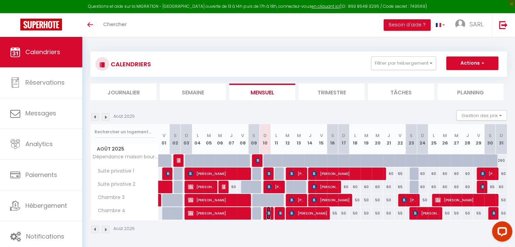
click at [267, 212] on img at bounding box center [268, 213] width 5 height 5
select select "OK"
select select "KO"
select select "1"
select select "0"
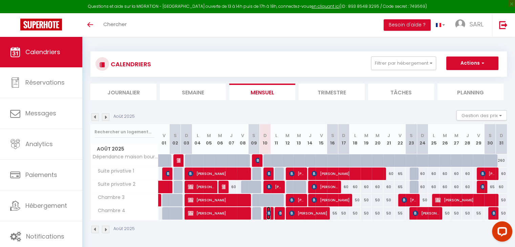
select select "1"
select select
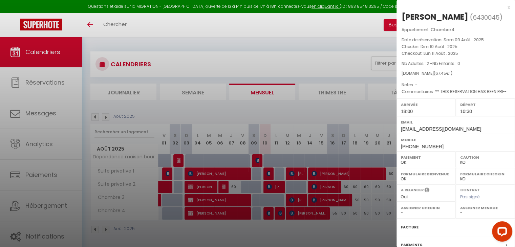
click at [274, 229] on div at bounding box center [257, 123] width 515 height 247
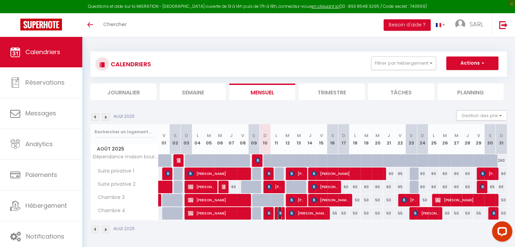
click at [279, 216] on span "[PERSON_NAME]" at bounding box center [280, 213] width 4 height 13
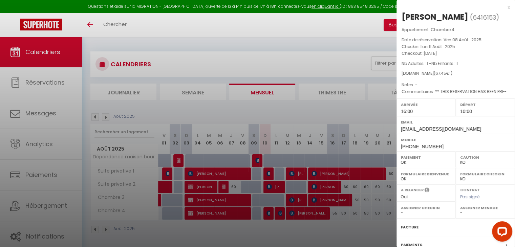
click at [277, 225] on div at bounding box center [257, 123] width 515 height 247
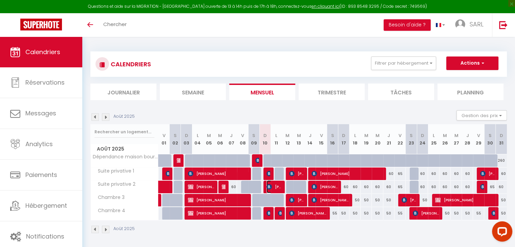
click at [278, 187] on span "[PERSON_NAME]" at bounding box center [273, 186] width 15 height 13
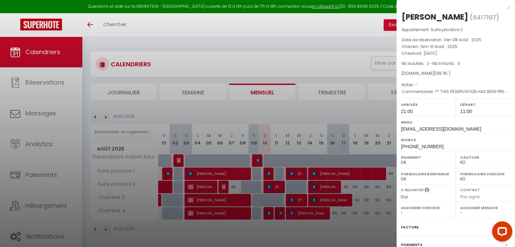
click at [267, 232] on div at bounding box center [257, 123] width 515 height 247
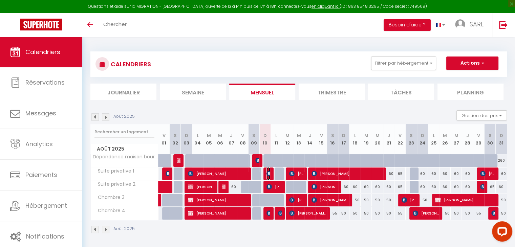
click at [267, 170] on span "[PERSON_NAME]" at bounding box center [268, 173] width 4 height 13
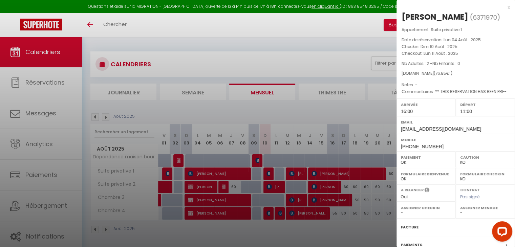
click at [268, 230] on div at bounding box center [257, 123] width 515 height 247
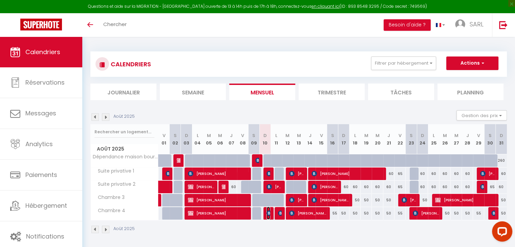
click at [268, 213] on img at bounding box center [268, 213] width 5 height 5
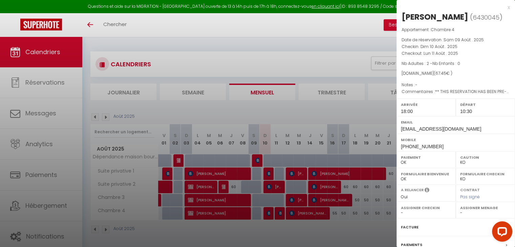
click at [267, 225] on div at bounding box center [257, 123] width 515 height 247
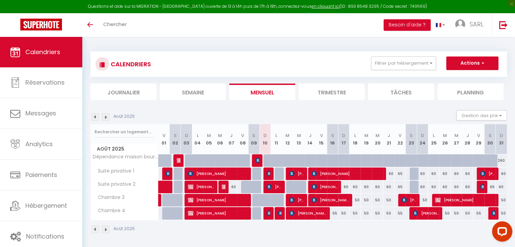
click at [107, 230] on img at bounding box center [105, 229] width 7 height 7
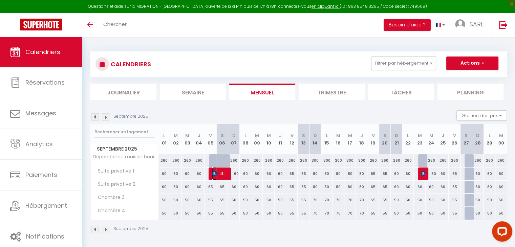
click at [218, 175] on span "Elmar zur Bonsen" at bounding box center [219, 173] width 15 height 13
select select "OK"
select select "KO"
select select "1"
select select "0"
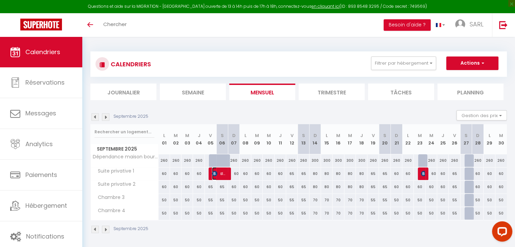
select select "1"
select select
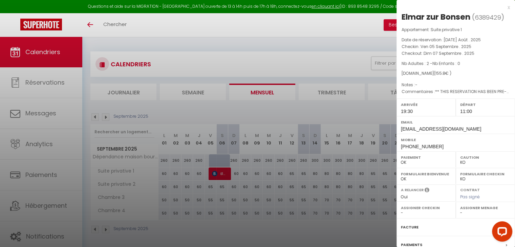
click at [210, 219] on div at bounding box center [257, 123] width 515 height 247
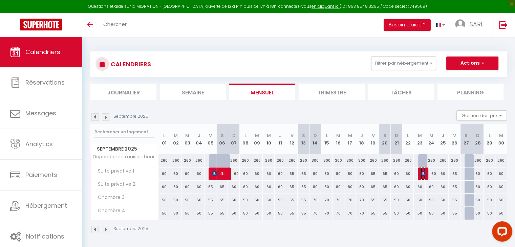
click at [423, 176] on img at bounding box center [423, 173] width 5 height 5
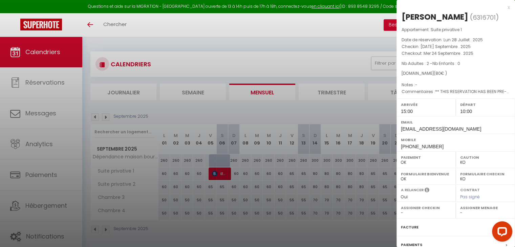
click at [348, 231] on div at bounding box center [257, 123] width 515 height 247
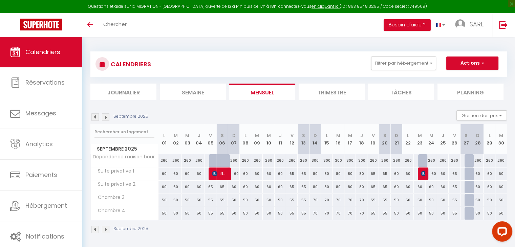
click at [104, 230] on img at bounding box center [105, 229] width 7 height 7
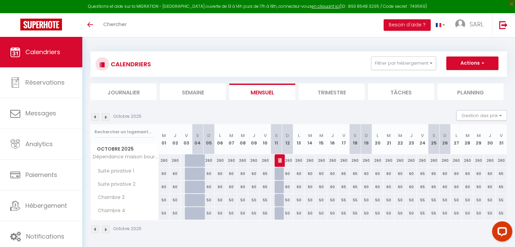
click at [107, 229] on img at bounding box center [105, 229] width 7 height 7
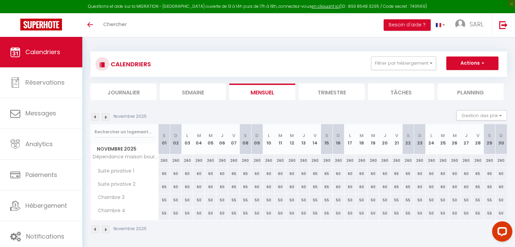
click at [107, 229] on img at bounding box center [105, 229] width 7 height 7
select select "KO"
select select "0"
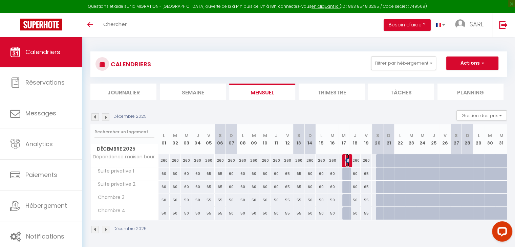
click at [347, 161] on img at bounding box center [347, 160] width 5 height 5
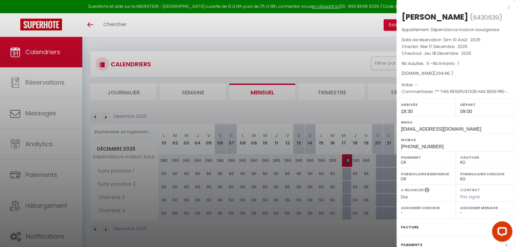
click at [331, 231] on div at bounding box center [257, 123] width 515 height 247
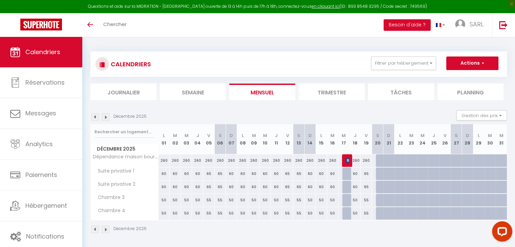
click at [95, 228] on img at bounding box center [94, 229] width 7 height 7
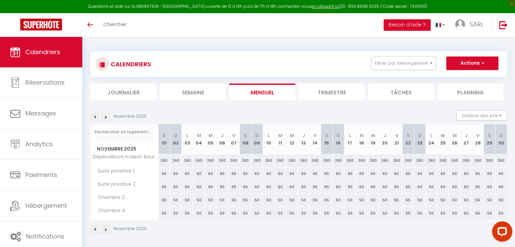
click at [95, 228] on img at bounding box center [94, 229] width 7 height 7
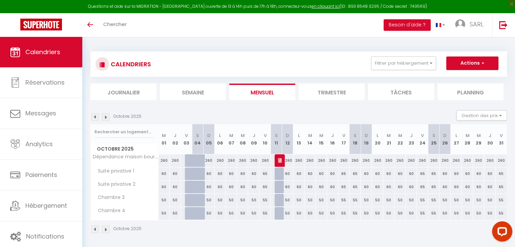
click at [95, 228] on img at bounding box center [94, 229] width 7 height 7
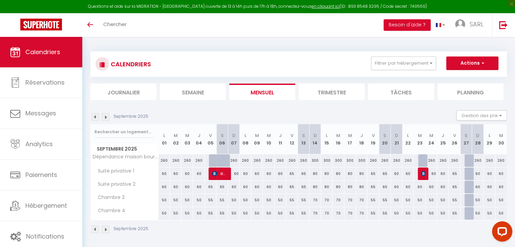
click at [95, 228] on img at bounding box center [94, 229] width 7 height 7
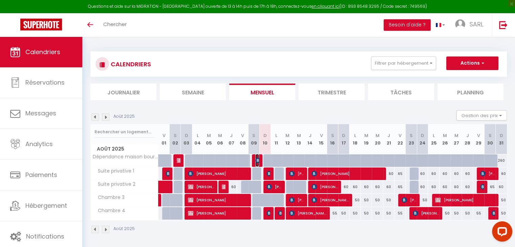
click at [255, 160] on img at bounding box center [257, 160] width 5 height 5
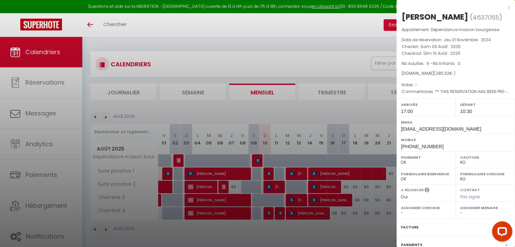
drag, startPoint x: 250, startPoint y: 225, endPoint x: 245, endPoint y: 232, distance: 7.8
click at [245, 232] on div at bounding box center [257, 123] width 515 height 247
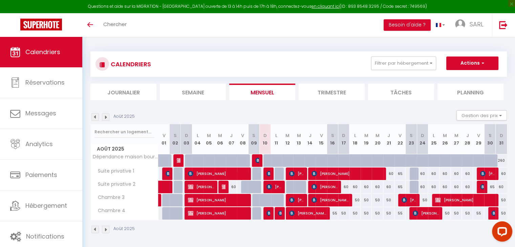
click at [97, 231] on img at bounding box center [94, 229] width 7 height 7
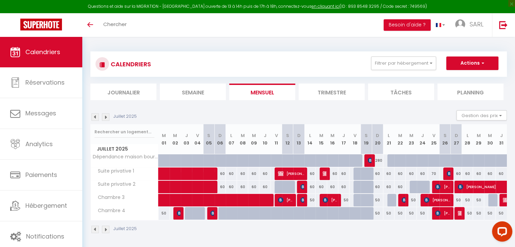
click at [106, 229] on img at bounding box center [105, 229] width 7 height 7
